Goal: Task Accomplishment & Management: Use online tool/utility

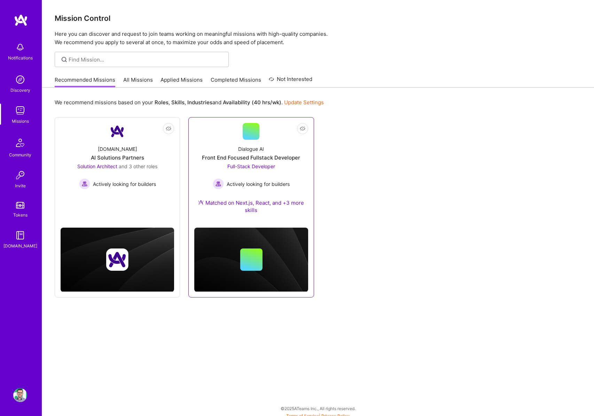
click at [229, 132] on link "Not Interested Dialogue AI Front End Focused Fullstack Developer Full-Stack Dev…" at bounding box center [250, 172] width 113 height 99
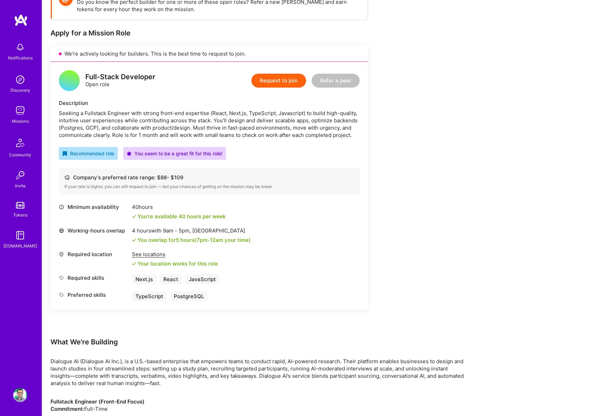
scroll to position [116, 0]
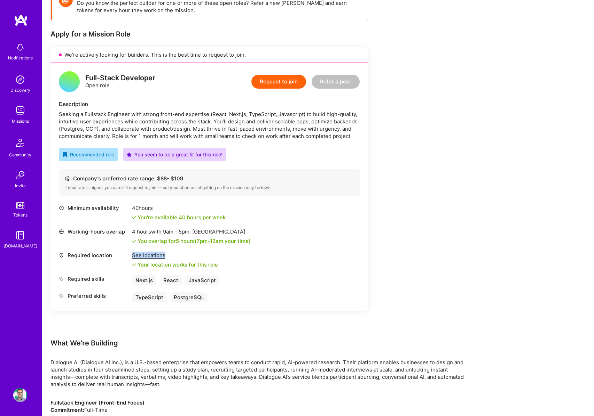
drag, startPoint x: 220, startPoint y: 262, endPoint x: 133, endPoint y: 254, distance: 87.4
click at [133, 254] on div "Required location See locations Your location works for this role" at bounding box center [209, 260] width 301 height 17
click at [186, 238] on div "You overlap for 5 hours ( 7pm - 12am your time)" at bounding box center [193, 241] width 113 height 7
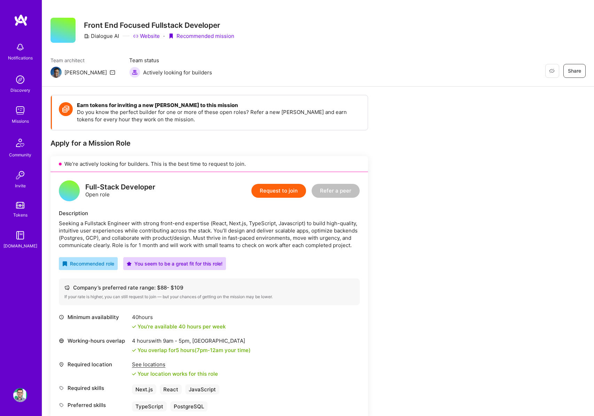
scroll to position [0, 0]
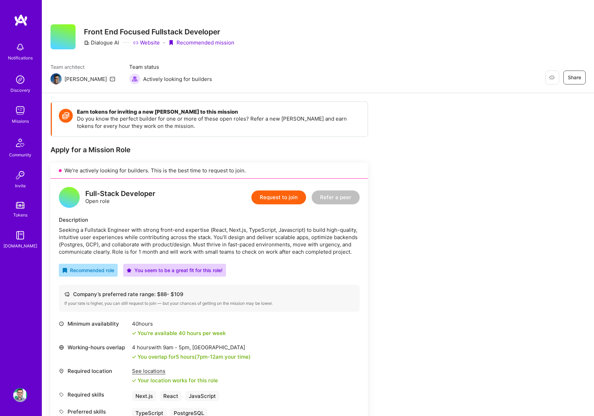
click at [110, 80] on icon at bounding box center [113, 79] width 6 height 6
